Goal: Task Accomplishment & Management: Use online tool/utility

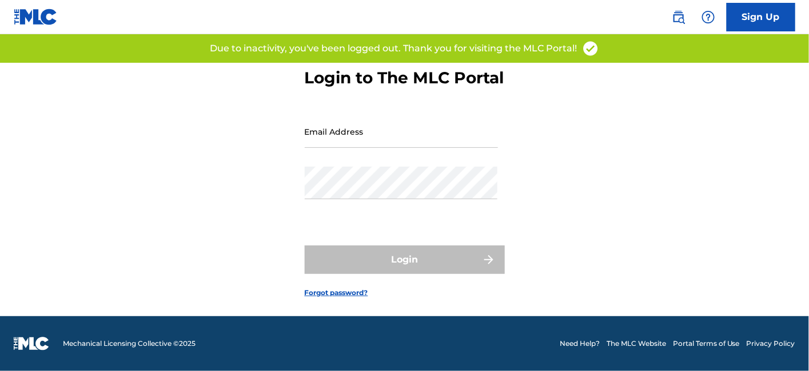
scroll to position [51, 0]
click at [354, 133] on input "Email Address" at bounding box center [401, 131] width 193 height 33
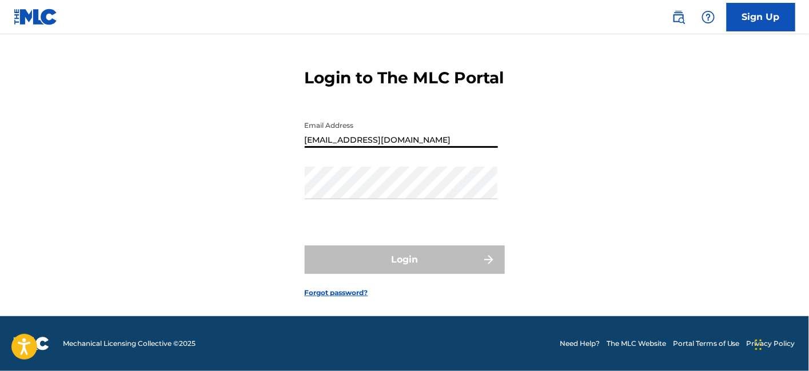
type input "[EMAIL_ADDRESS][DOMAIN_NAME]"
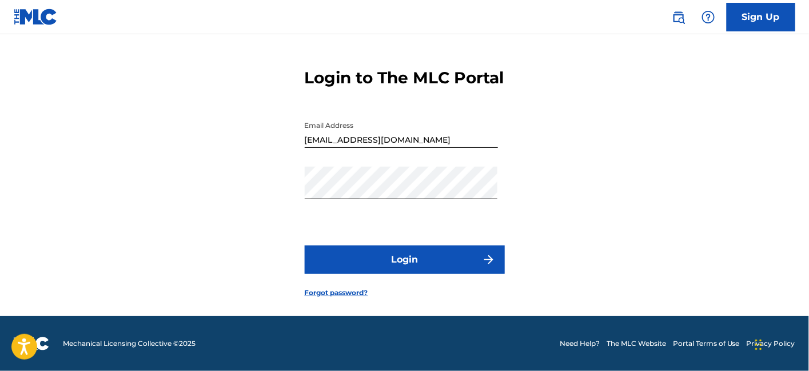
click at [374, 260] on button "Login" at bounding box center [405, 260] width 200 height 29
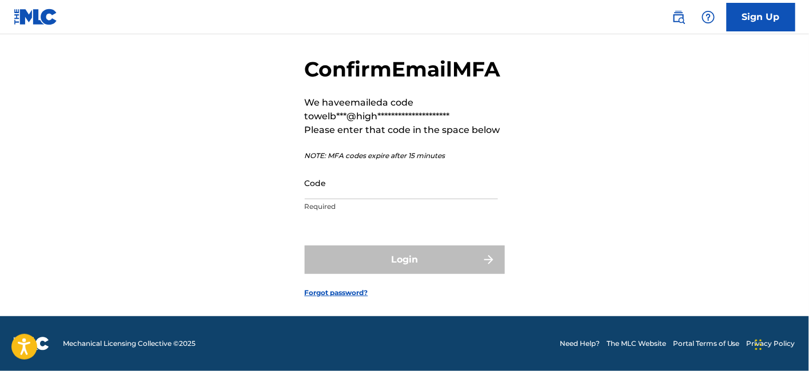
click at [389, 199] on input "Code" at bounding box center [401, 183] width 193 height 33
paste input "310871"
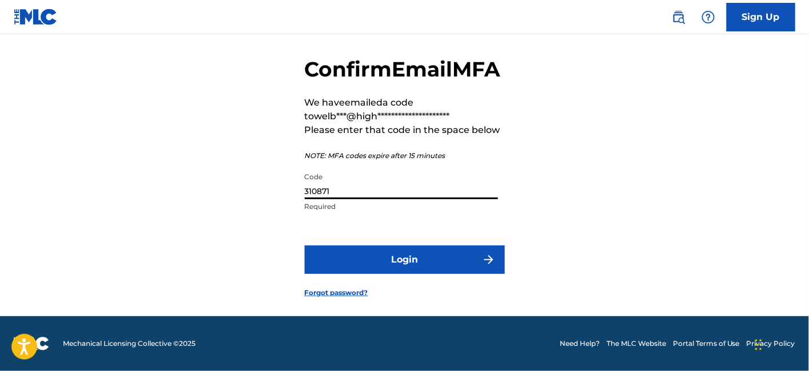
type input "310871"
click at [385, 269] on button "Login" at bounding box center [405, 260] width 200 height 29
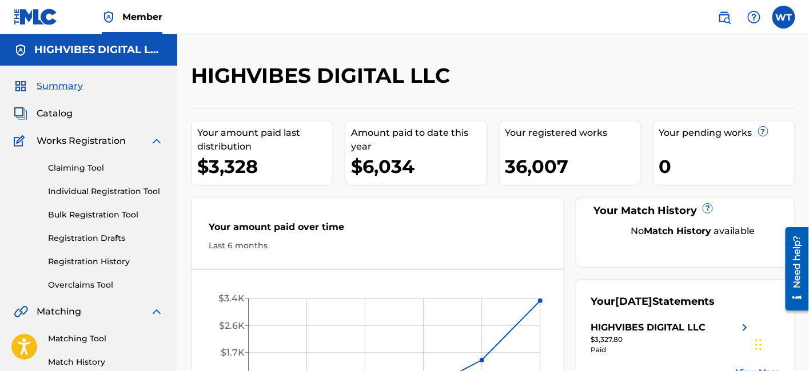
click at [88, 289] on link "Overclaims Tool" at bounding box center [105, 285] width 115 height 12
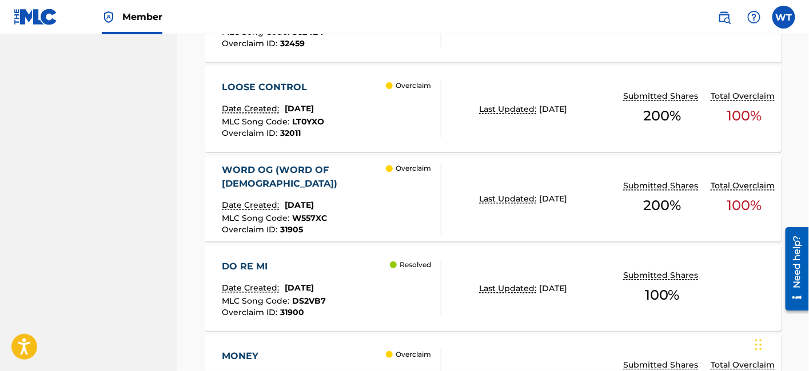
scroll to position [1050, 0]
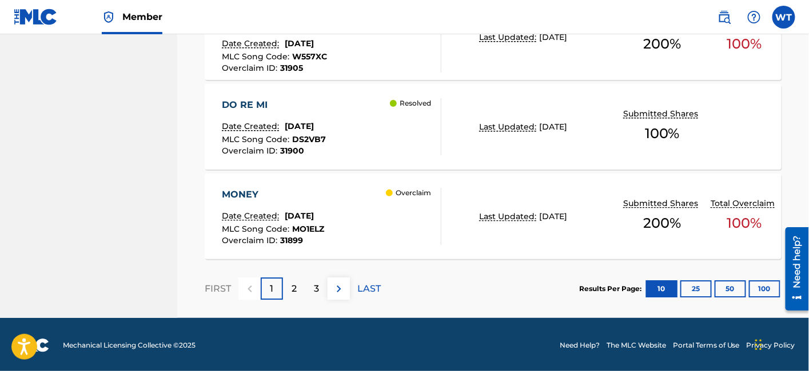
click at [295, 293] on p "2" at bounding box center [293, 289] width 5 height 14
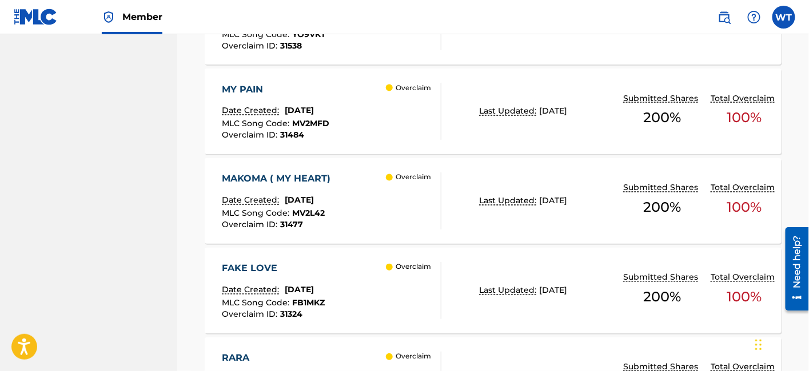
scroll to position [635, 0]
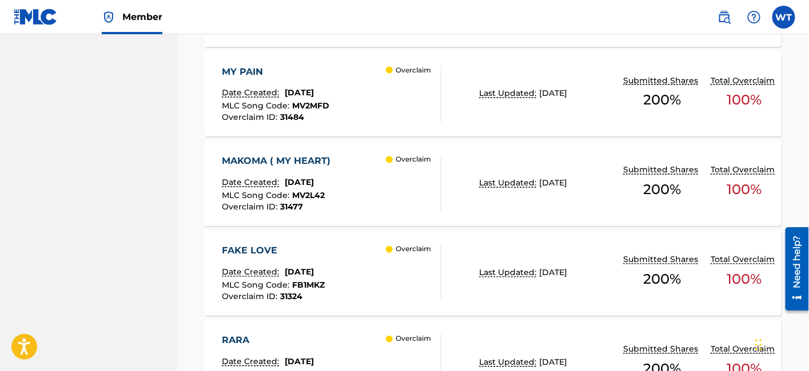
click at [359, 171] on div "MAKOMA ( MY HEART) Date Created: [DATE] MLC Song Code : MV2L42 Overclaim ID : 3…" at bounding box center [331, 183] width 219 height 57
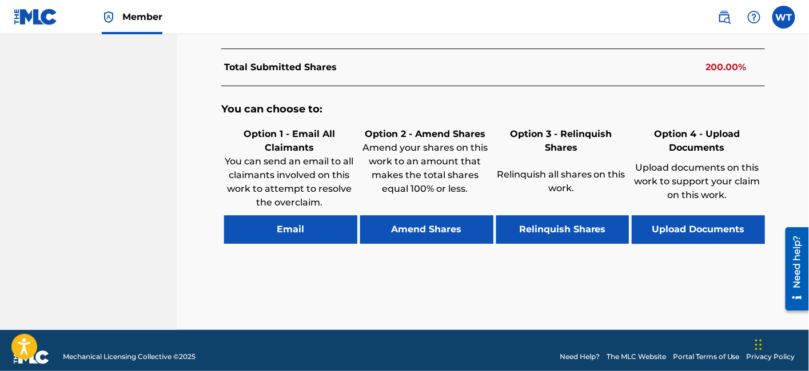
scroll to position [657, 0]
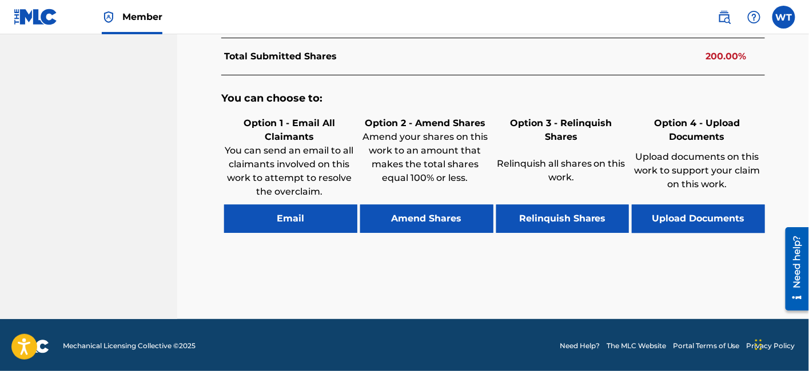
click at [535, 218] on button "Relinquish Shares" at bounding box center [562, 219] width 133 height 29
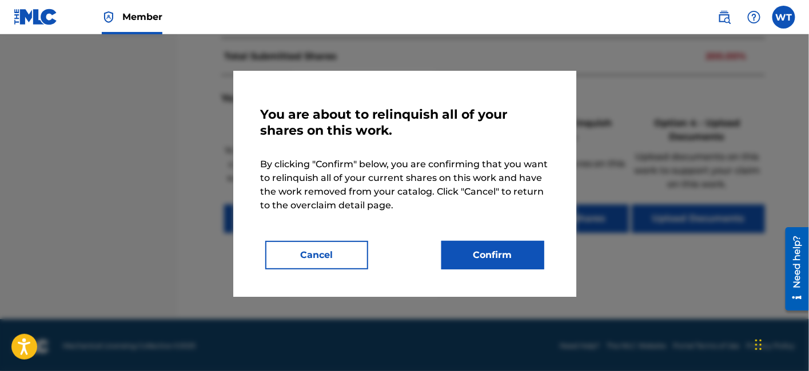
click at [447, 250] on button "Confirm" at bounding box center [492, 255] width 103 height 29
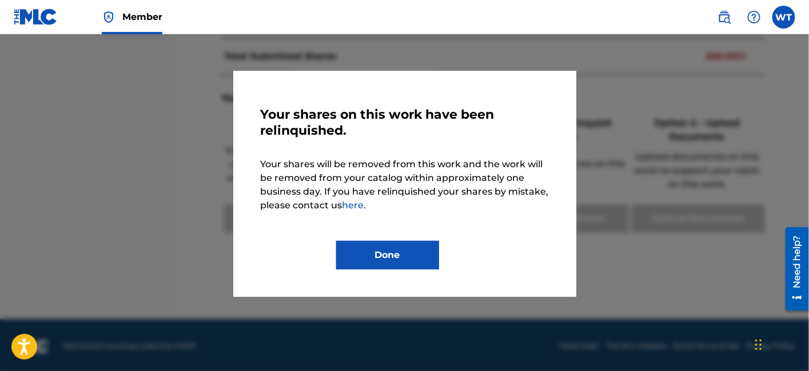
click at [388, 255] on button "Done" at bounding box center [387, 255] width 103 height 29
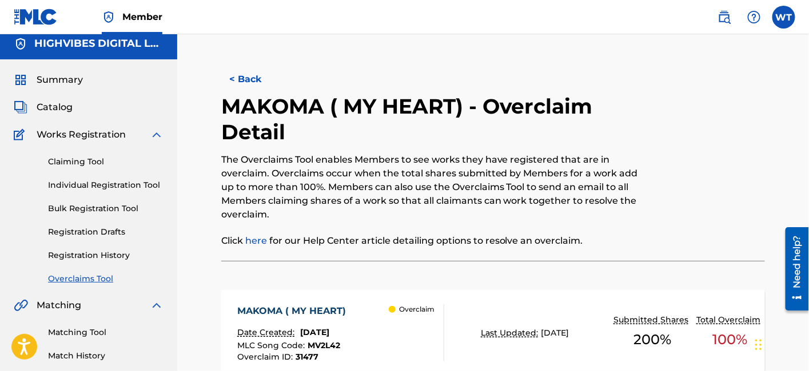
scroll to position [0, 0]
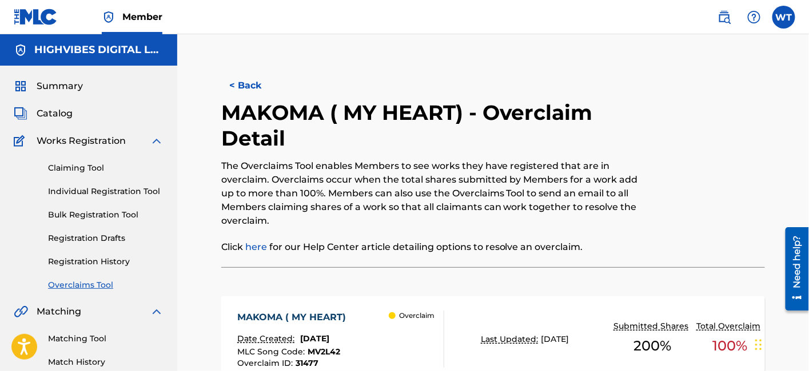
click at [252, 84] on button "< Back" at bounding box center [255, 85] width 69 height 29
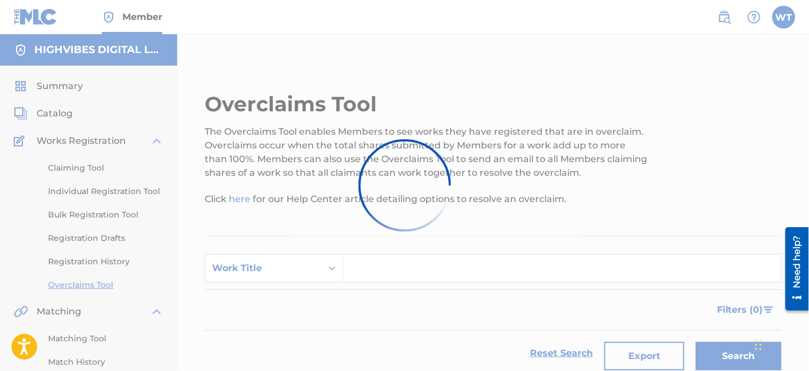
scroll to position [635, 0]
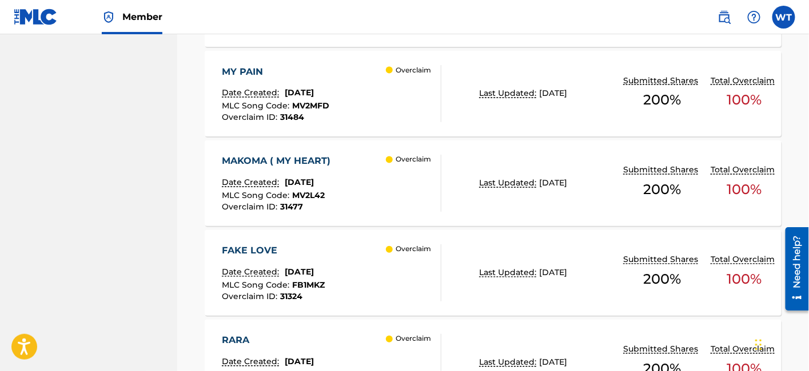
click at [374, 175] on div "MAKOMA ( MY HEART) Date Created: [DATE] MLC Song Code : MV2L42 Overclaim ID : 3…" at bounding box center [331, 183] width 219 height 57
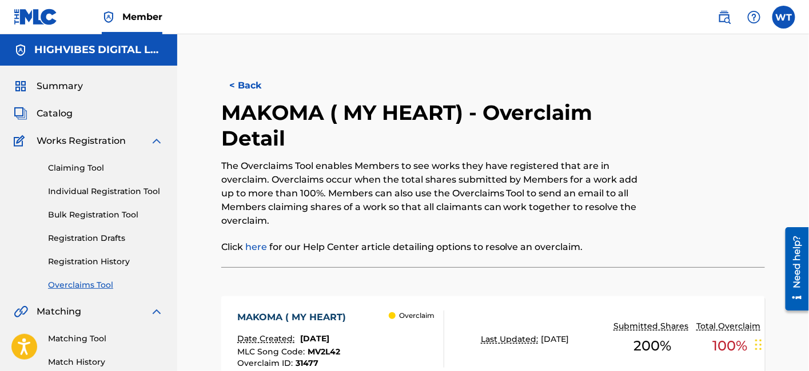
click at [246, 87] on button "< Back" at bounding box center [255, 85] width 69 height 29
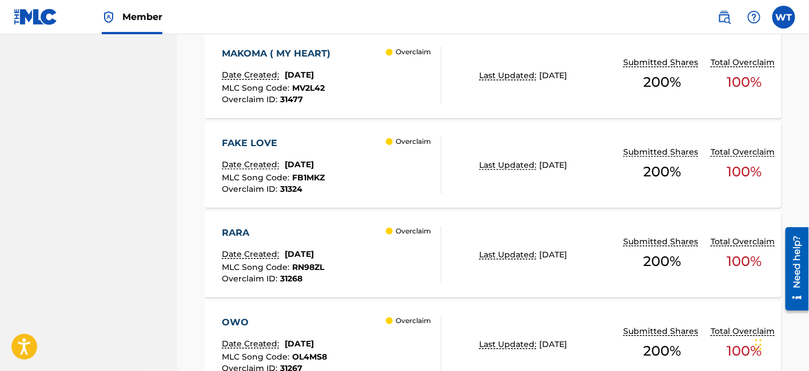
scroll to position [762, 0]
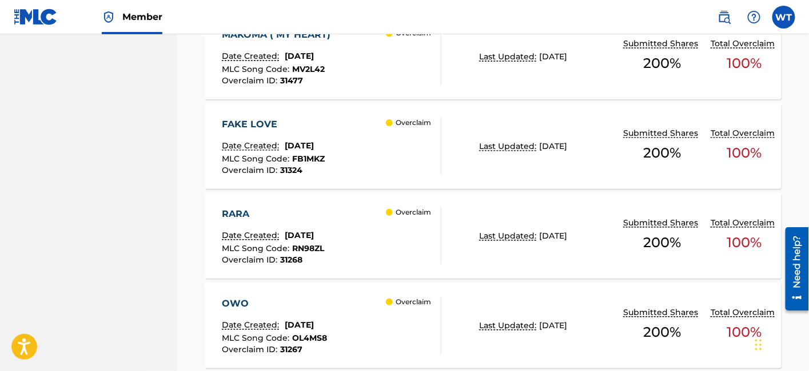
click at [357, 138] on div "FAKE LOVE Date Created: [DATE] MLC Song Code : FB1MKZ Overclaim ID : 31324 Over…" at bounding box center [331, 146] width 219 height 57
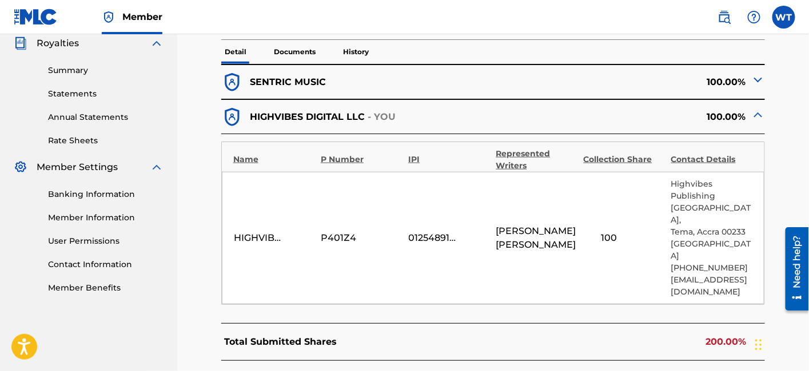
scroll to position [317, 0]
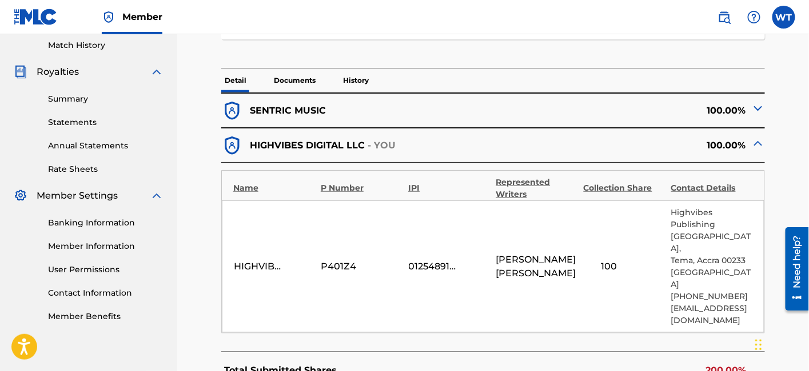
click at [294, 87] on p "Documents" at bounding box center [294, 81] width 49 height 24
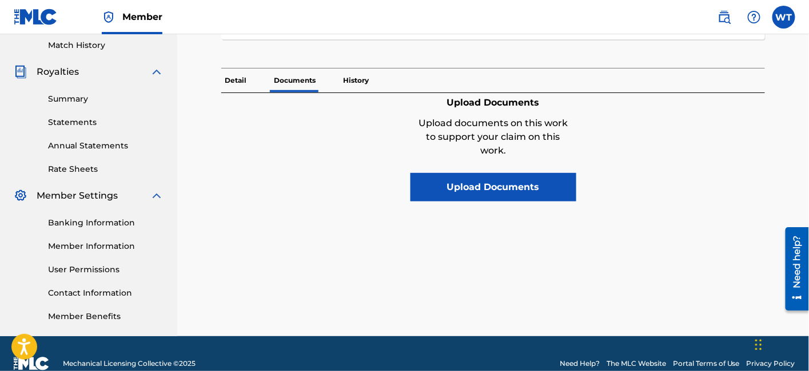
click at [356, 86] on p "History" at bounding box center [355, 81] width 33 height 24
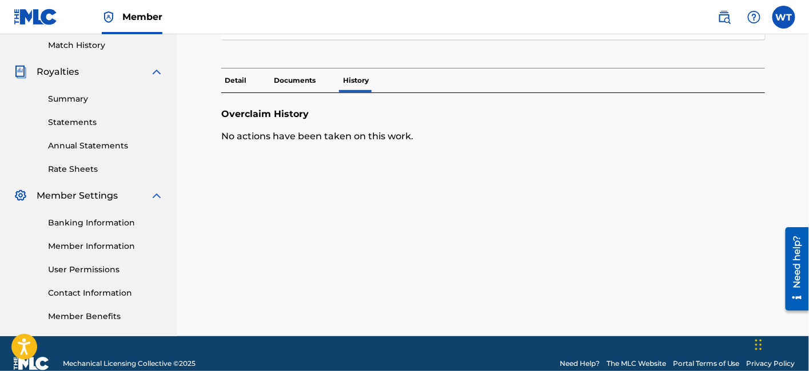
click at [241, 78] on p "Detail" at bounding box center [235, 81] width 29 height 24
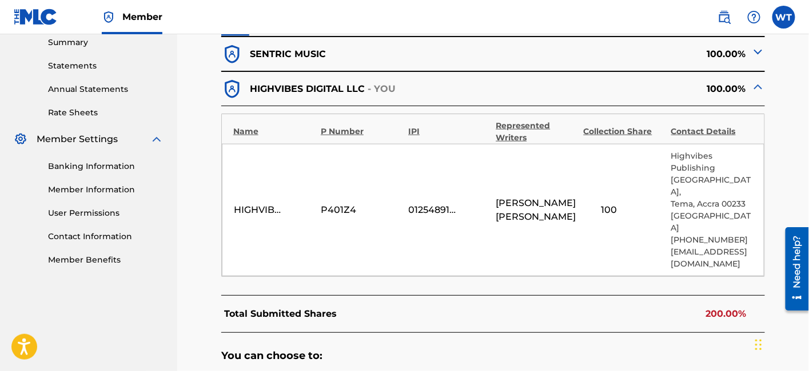
scroll to position [310, 0]
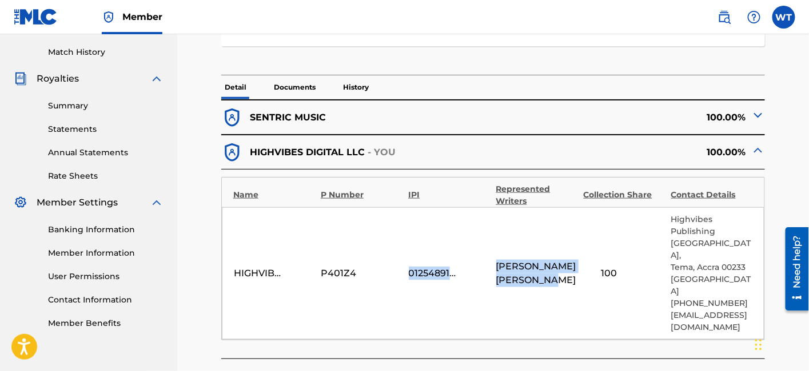
drag, startPoint x: 571, startPoint y: 281, endPoint x: 491, endPoint y: 263, distance: 82.5
click at [491, 263] on div "HIGHVIBES DIGITAL LLC P401Z4 01254891529 [PERSON_NAME] 100 Highvibes Publishing…" at bounding box center [493, 273] width 542 height 133
copy div "[PERSON_NAME]"
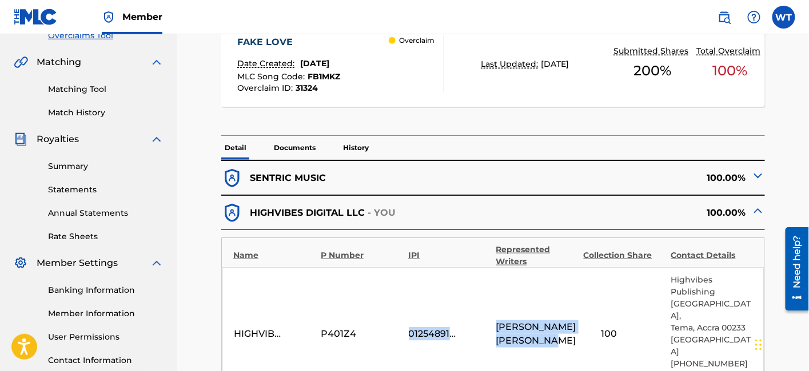
scroll to position [120, 0]
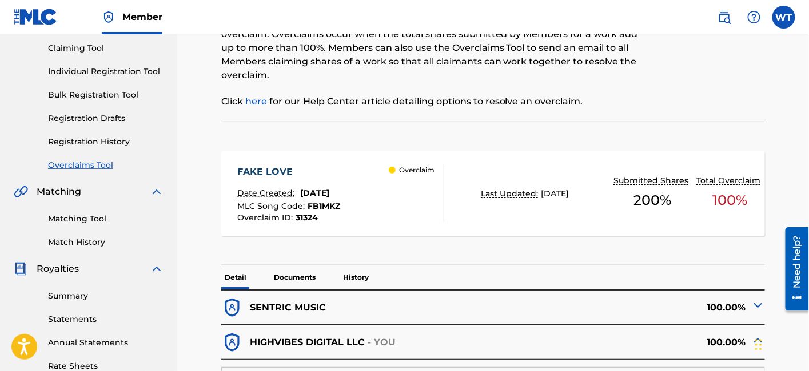
click at [389, 189] on div "Overclaim" at bounding box center [416, 193] width 55 height 57
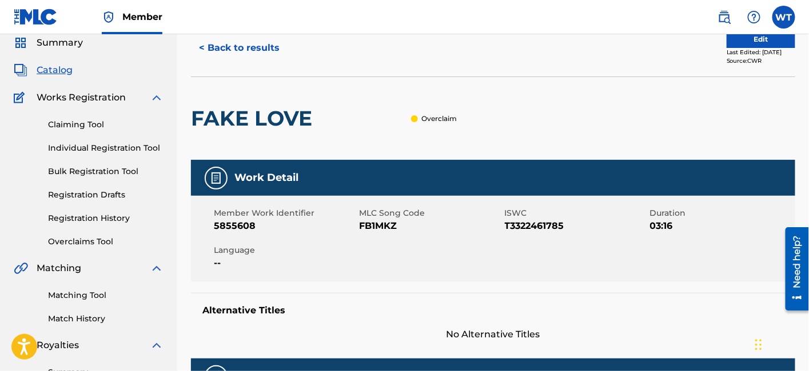
scroll to position [63, 0]
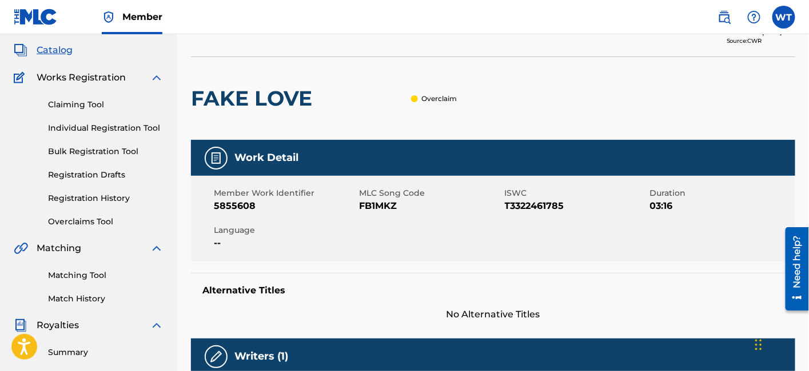
click at [239, 206] on span "5855608" at bounding box center [285, 206] width 142 height 14
copy span "5855608"
